Goal: Check status: Check status

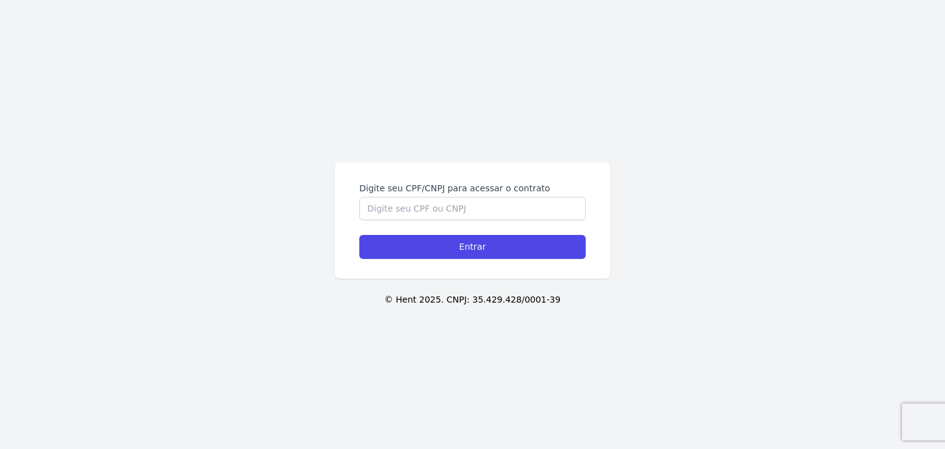
click at [465, 196] on div "Digite seu CPF/CNPJ para acessar o contrato" at bounding box center [472, 201] width 226 height 38
click at [473, 207] on input "Digite seu CPF/CNPJ para acessar o contrato" at bounding box center [472, 208] width 226 height 23
paste input "227.601.798-85"
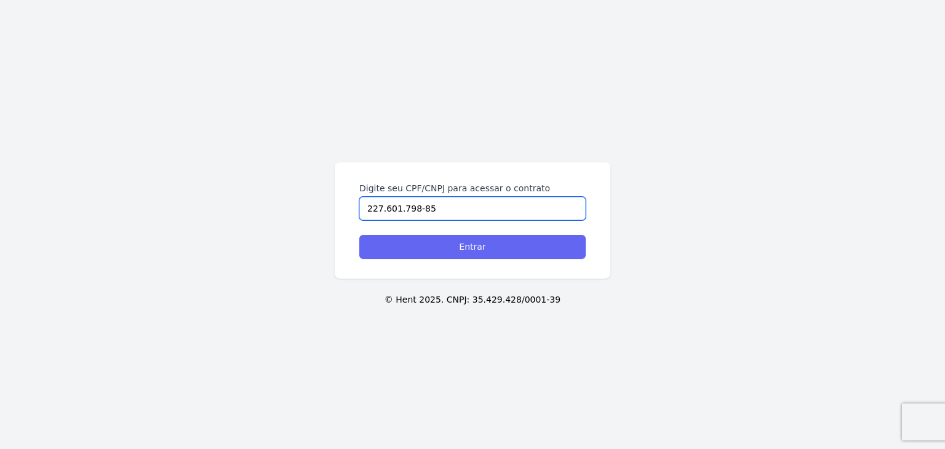
type input "227.601.798-85"
click at [483, 242] on input "Entrar" at bounding box center [472, 247] width 226 height 24
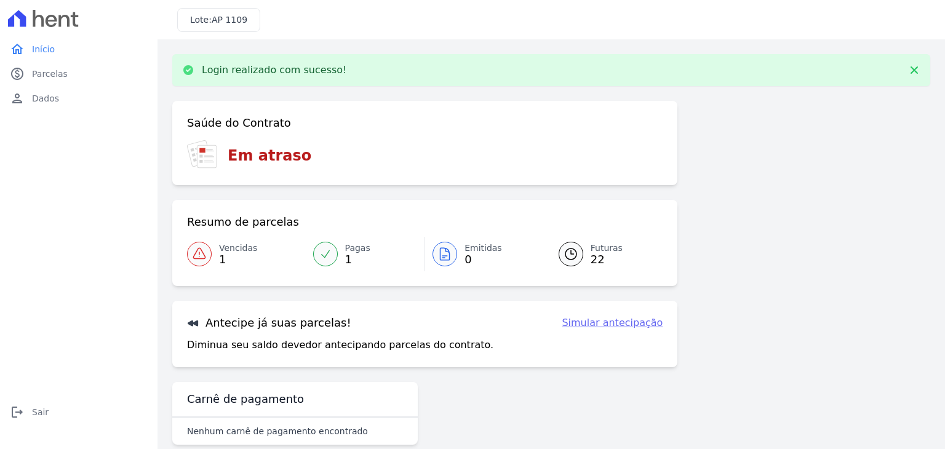
click at [227, 255] on span "1" at bounding box center [238, 260] width 38 height 10
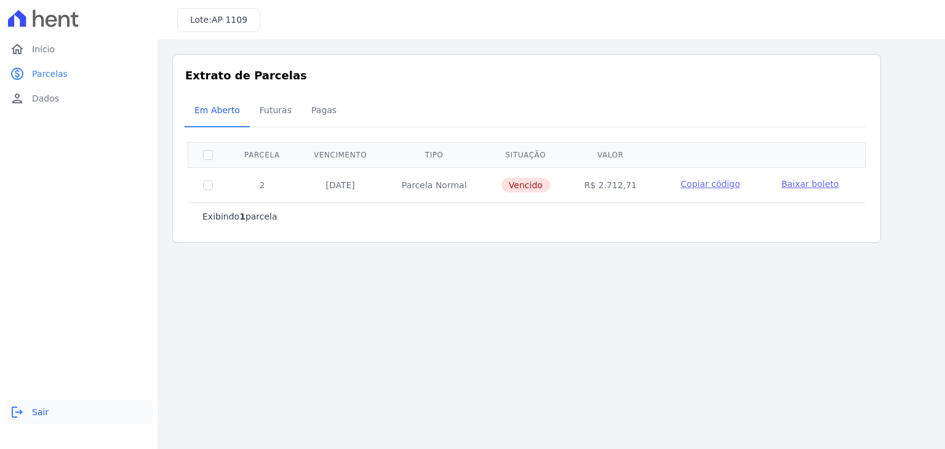
drag, startPoint x: 22, startPoint y: 415, endPoint x: 34, endPoint y: 399, distance: 19.8
click at [22, 415] on icon "logout" at bounding box center [17, 412] width 15 height 15
